Goal: Task Accomplishment & Management: Manage account settings

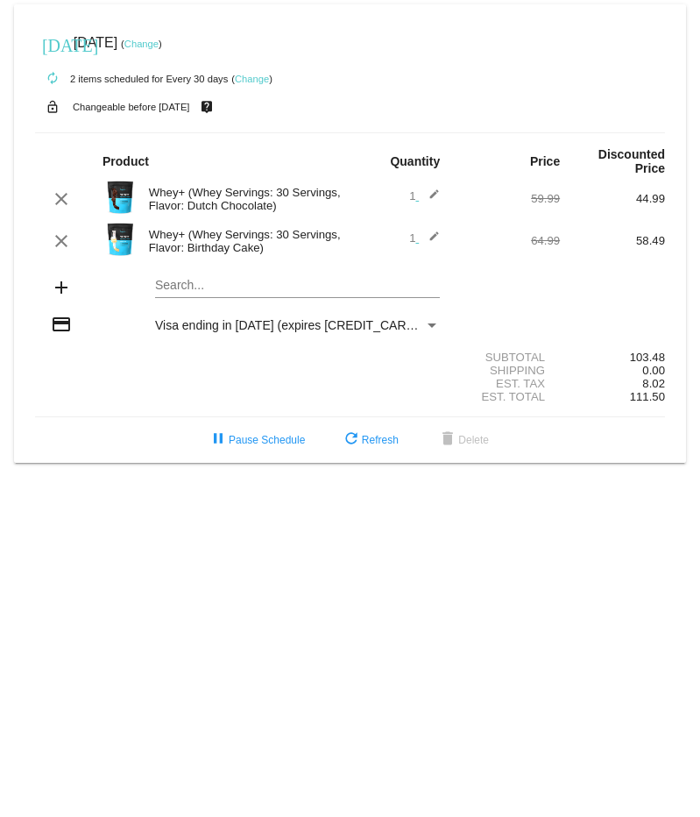
click at [435, 231] on mat-icon "edit" at bounding box center [429, 241] width 21 height 21
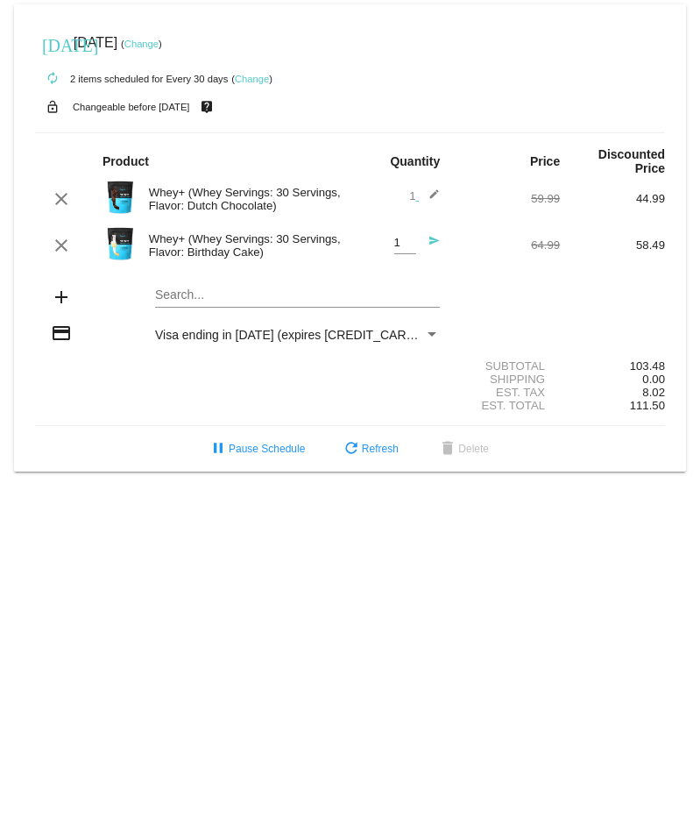
click at [180, 282] on mat-card "[DATE] [DATE] ( Change ) autorenew 2 items scheduled for Every 30 days ( Change…" at bounding box center [350, 237] width 672 height 467
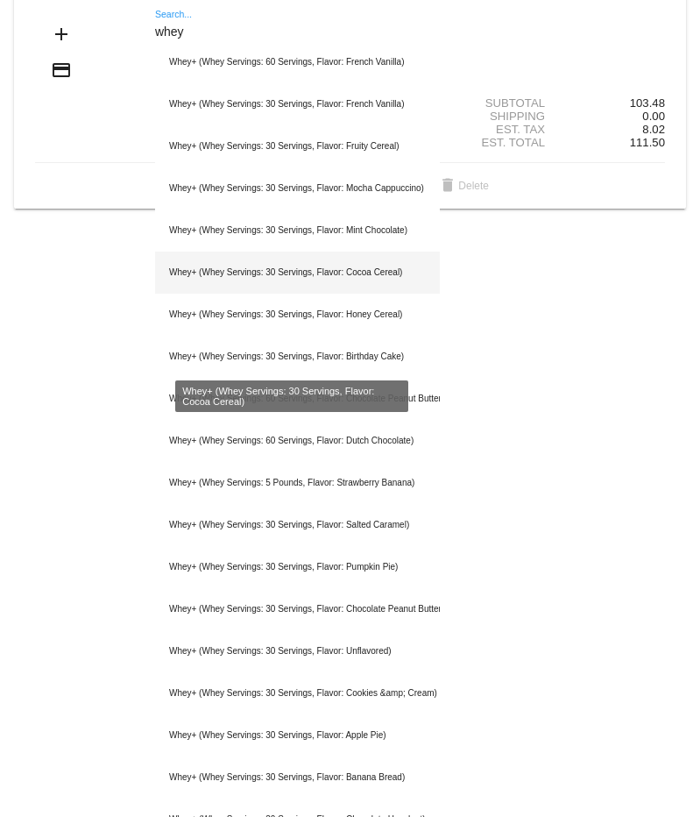
scroll to position [351, 0]
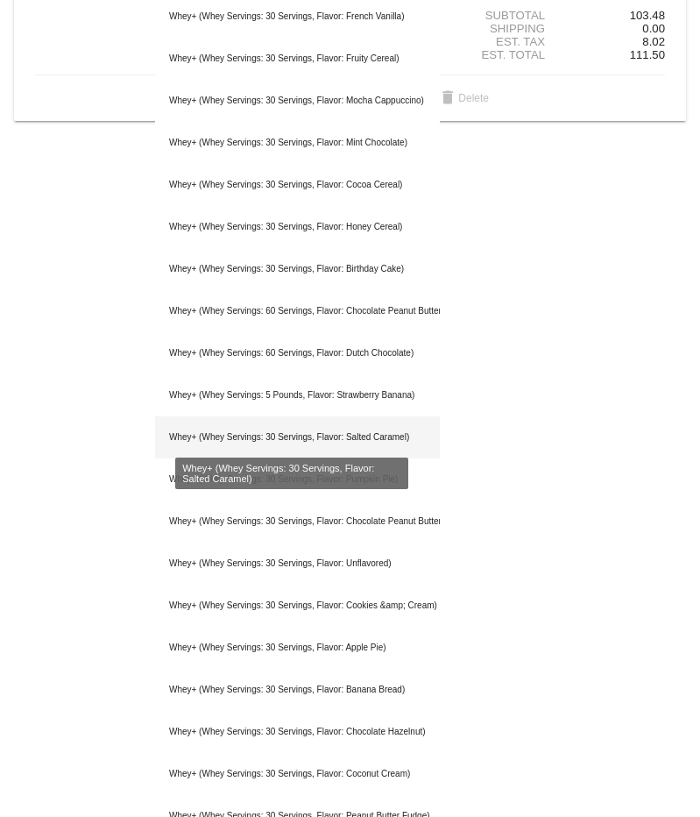
type input "whey"
click at [224, 424] on div "Whey+ (Whey Servings: 30 Servings, Flavor: Salted Caramel)" at bounding box center [297, 437] width 285 height 42
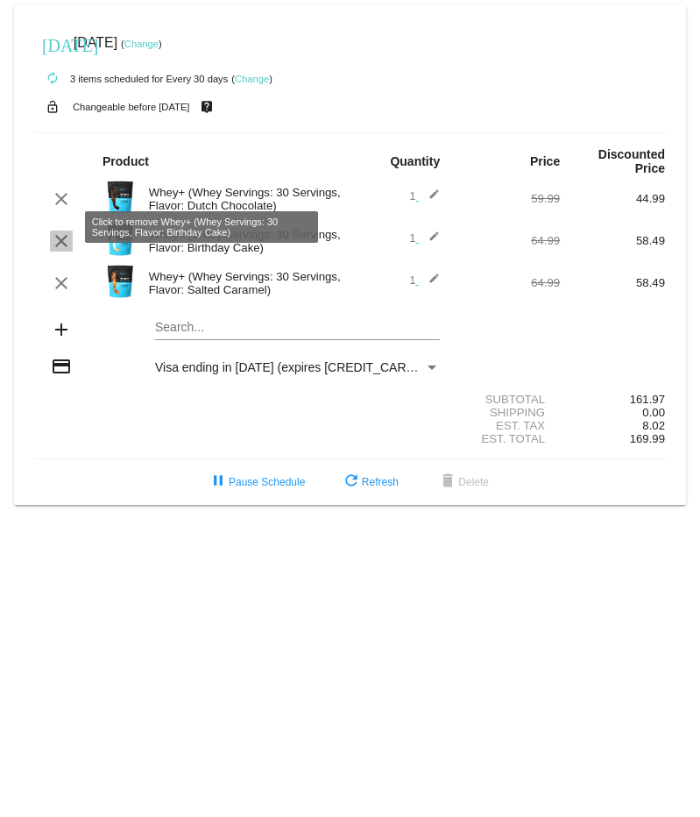
click at [57, 231] on mat-icon "clear" at bounding box center [61, 241] width 21 height 21
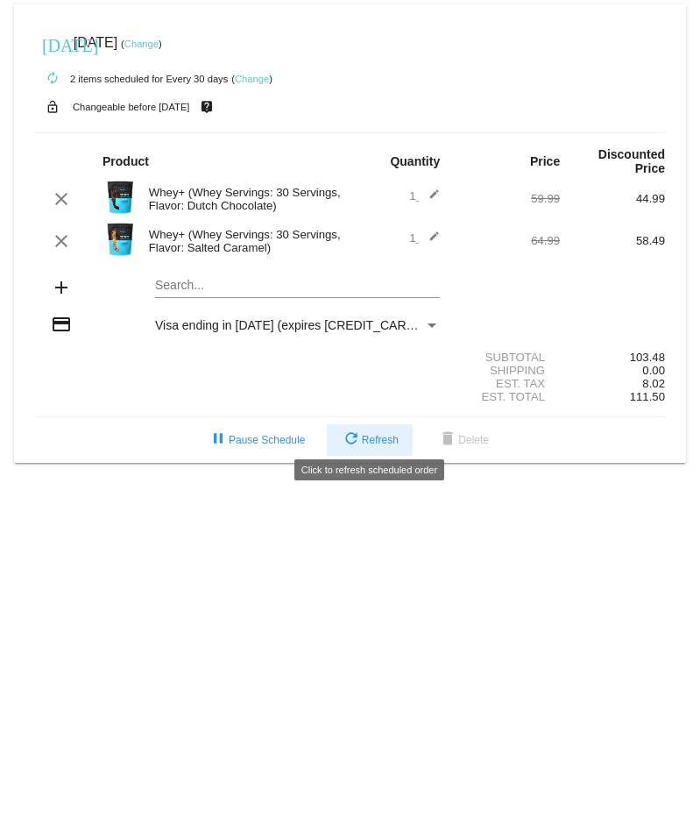
click at [381, 434] on span "refresh Refresh" at bounding box center [370, 440] width 58 height 12
click at [195, 506] on body "[DATE] [DATE] ( Change ) autorenew 2 items scheduled for Every 30 days ( Change…" at bounding box center [350, 408] width 700 height 817
click at [159, 39] on link "Change" at bounding box center [141, 44] width 34 height 11
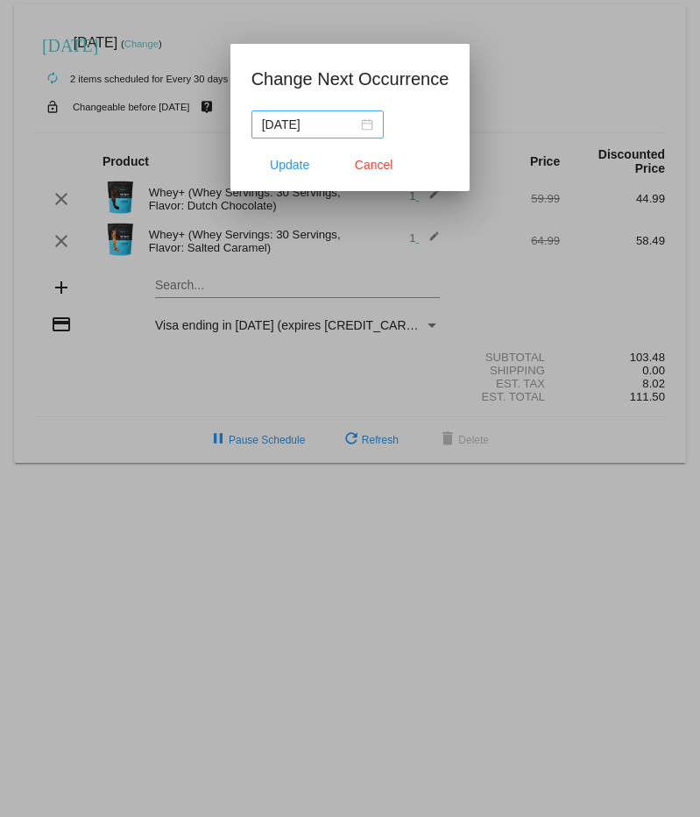
click at [365, 124] on div "2025-08-24" at bounding box center [317, 124] width 111 height 19
click at [387, 166] on span "Cancel" at bounding box center [374, 165] width 39 height 14
